Goal: Task Accomplishment & Management: Manage account settings

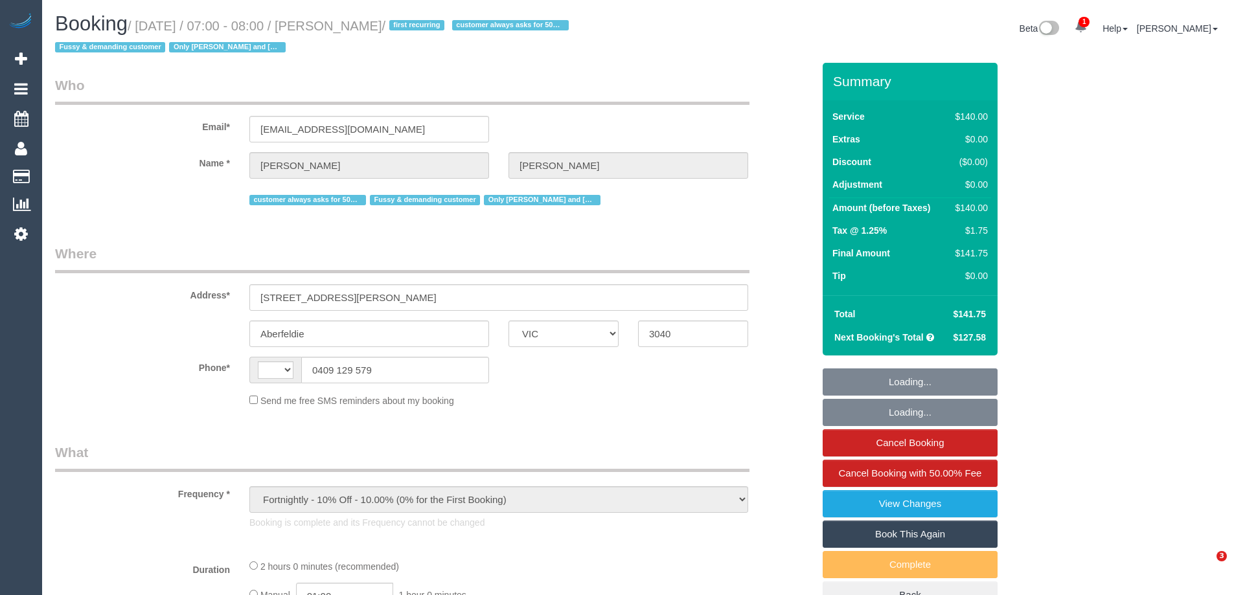
select select "VIC"
select select "spot1"
select select "number:27"
select select "number:14"
select select "number:19"
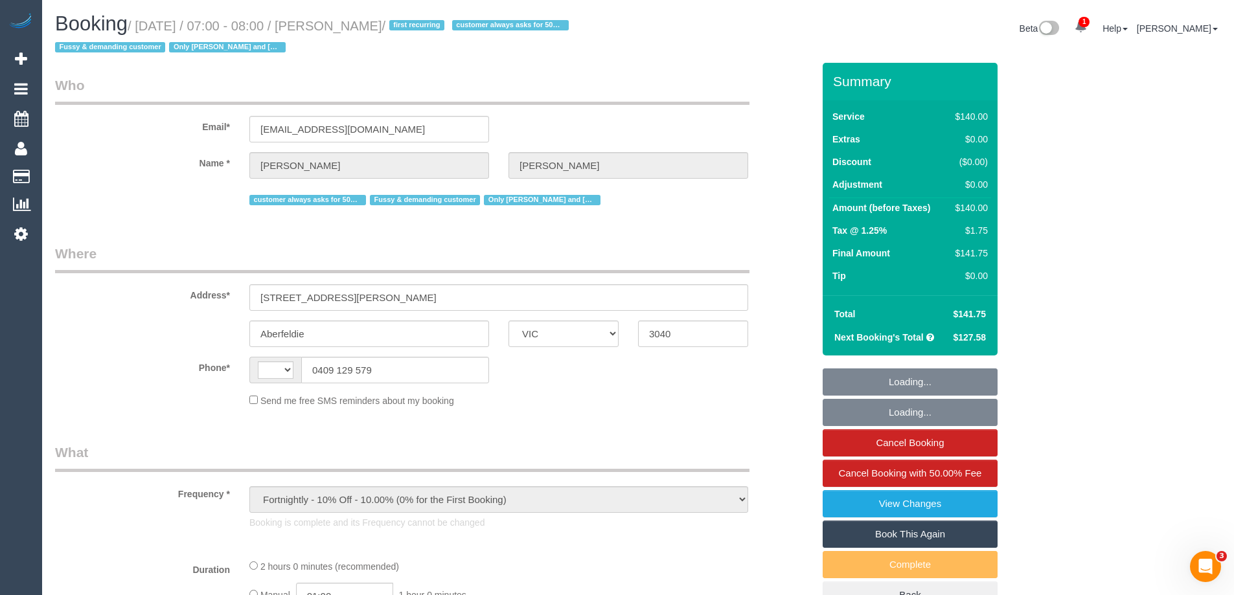
select select "number:22"
select select "number:35"
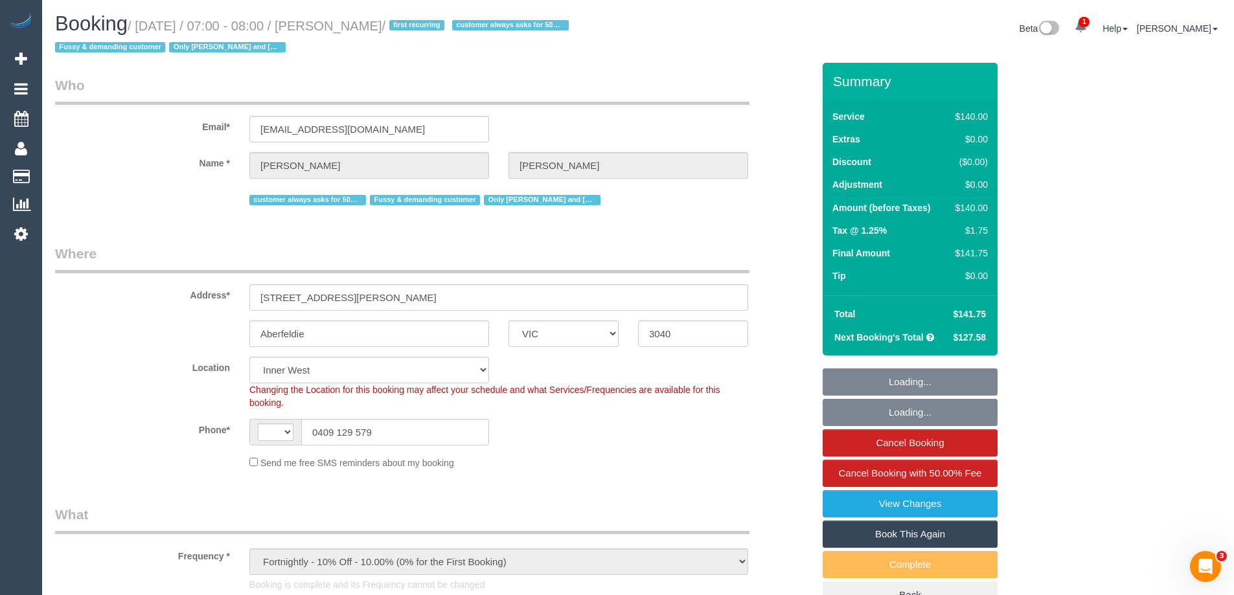
select select "object:666"
select select "string:AU"
select select "string:stripe-pm_1PEhPk2GScqysDRVbJkjG1lK"
